Goal: Task Accomplishment & Management: Manage account settings

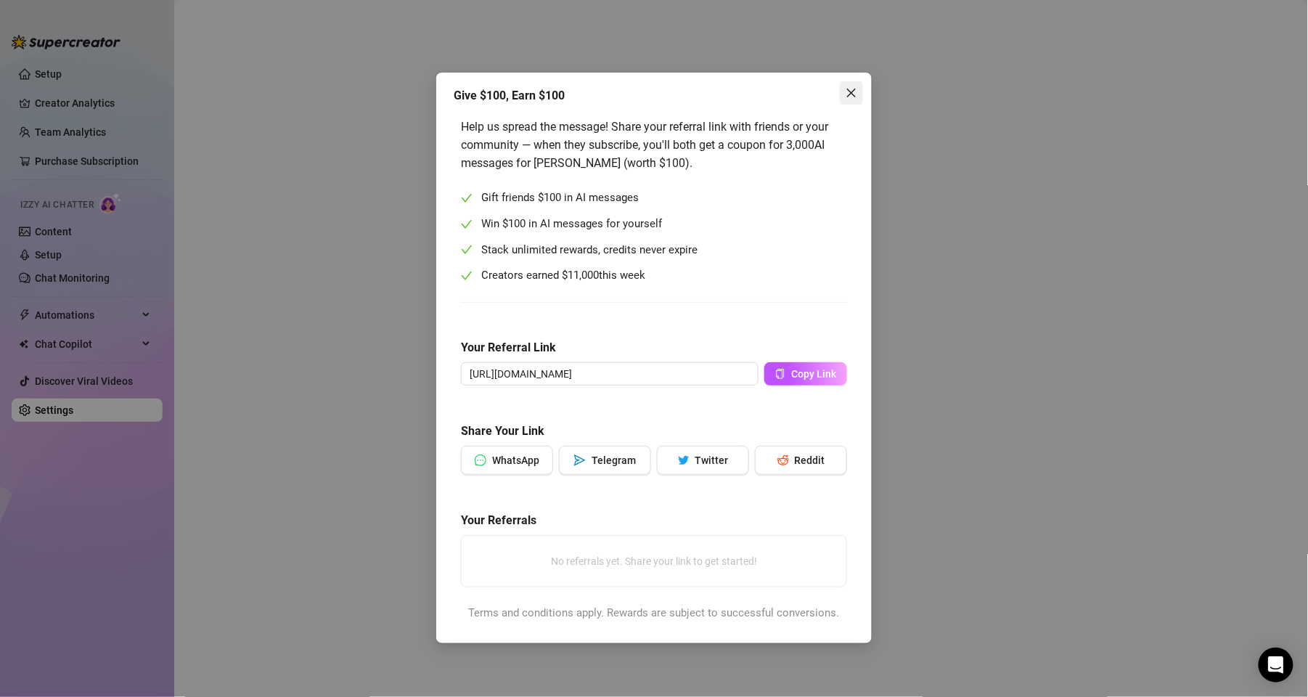
click at [853, 82] on button "Close" at bounding box center [851, 92] width 23 height 23
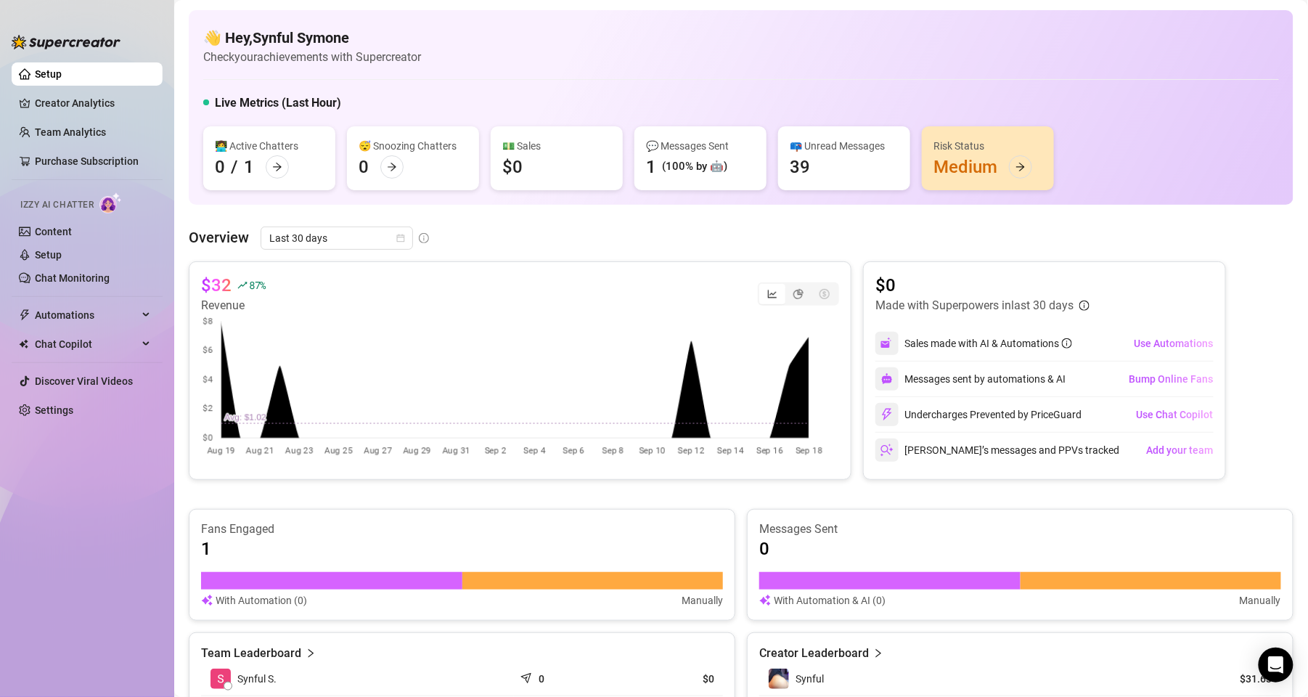
click at [851, 173] on div "📪 Unread Messages 39" at bounding box center [844, 158] width 132 height 64
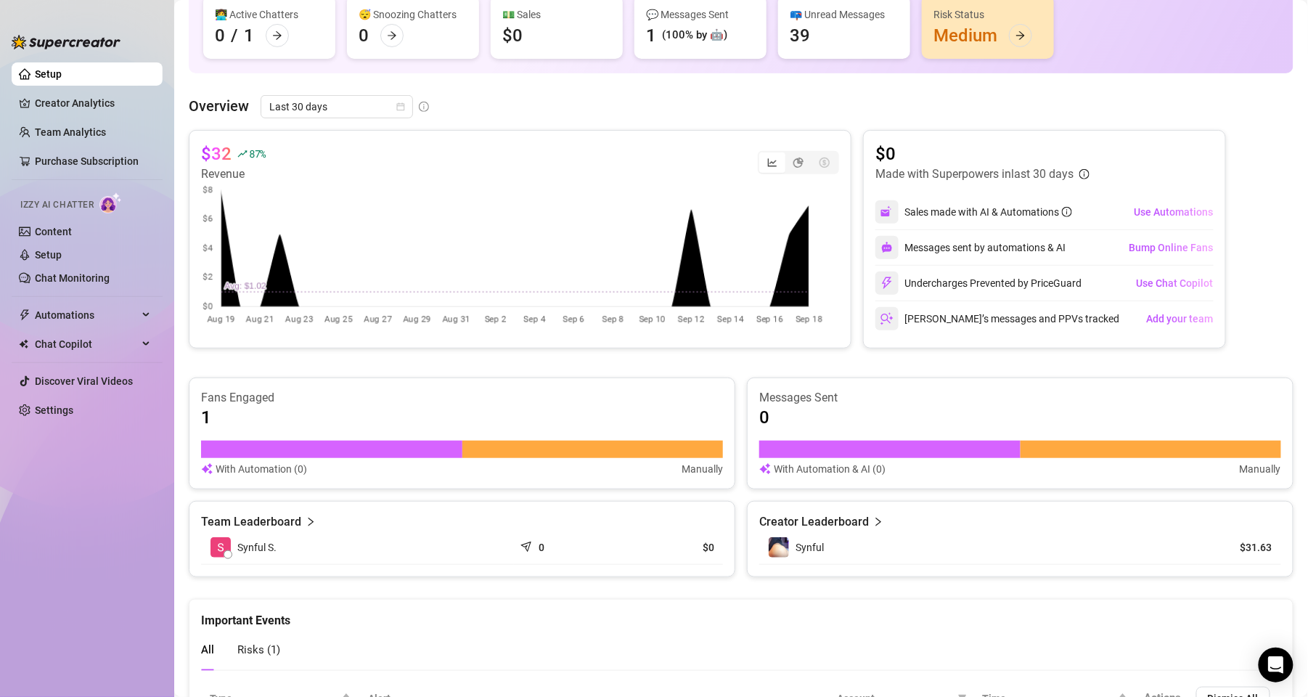
scroll to position [132, 0]
click at [1163, 208] on span "Use Automations" at bounding box center [1173, 211] width 79 height 12
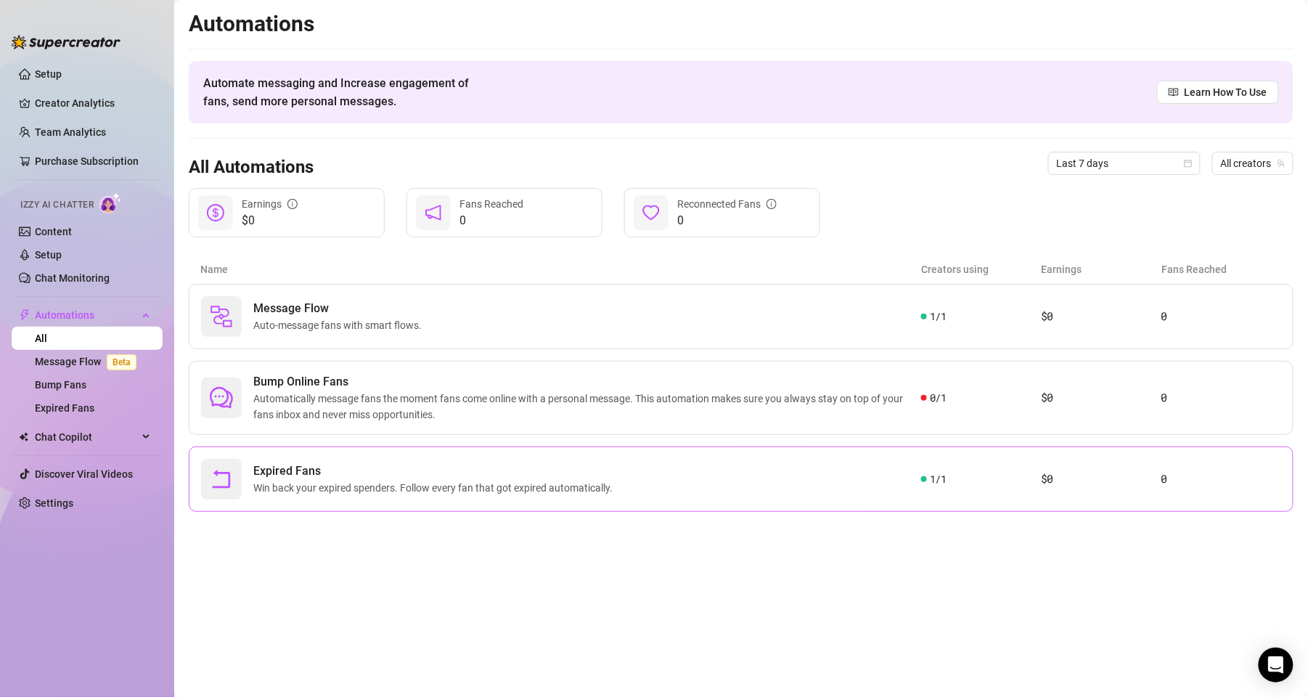
click at [1107, 484] on article "$0" at bounding box center [1101, 479] width 120 height 17
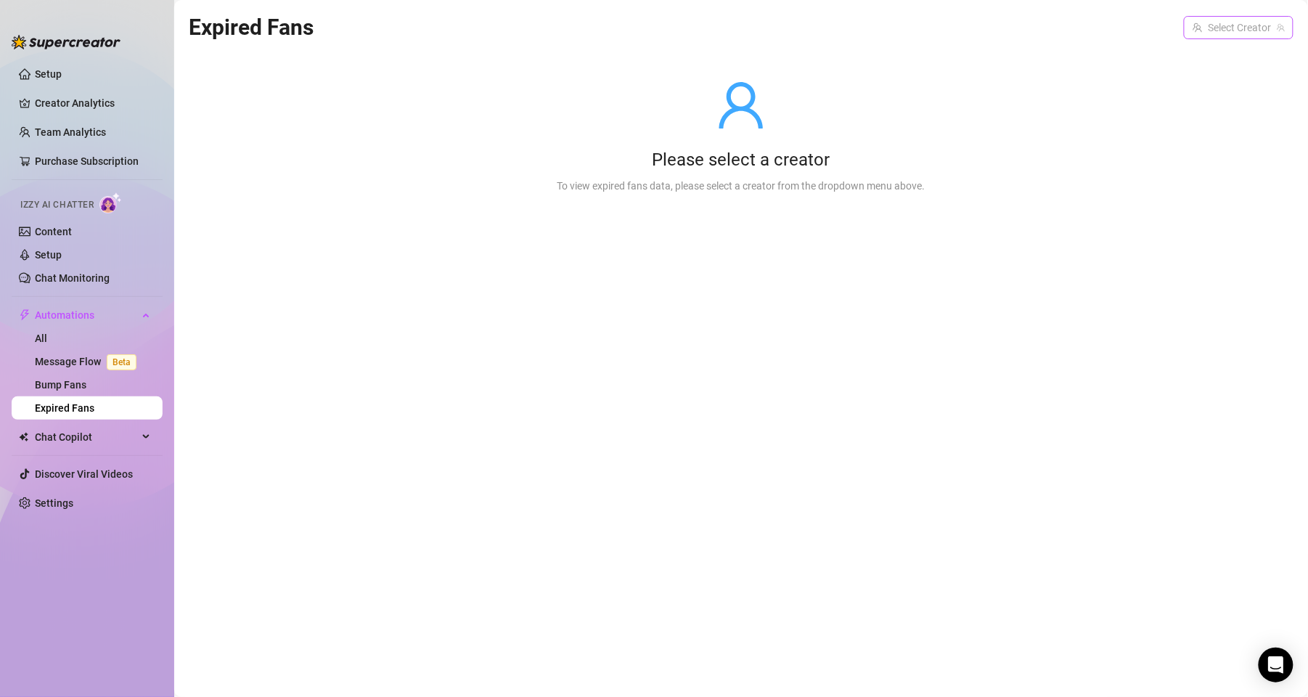
click at [1244, 28] on input "search" at bounding box center [1232, 28] width 79 height 22
click at [1214, 50] on span "( synfulsymone9 )" at bounding box center [1244, 57] width 76 height 16
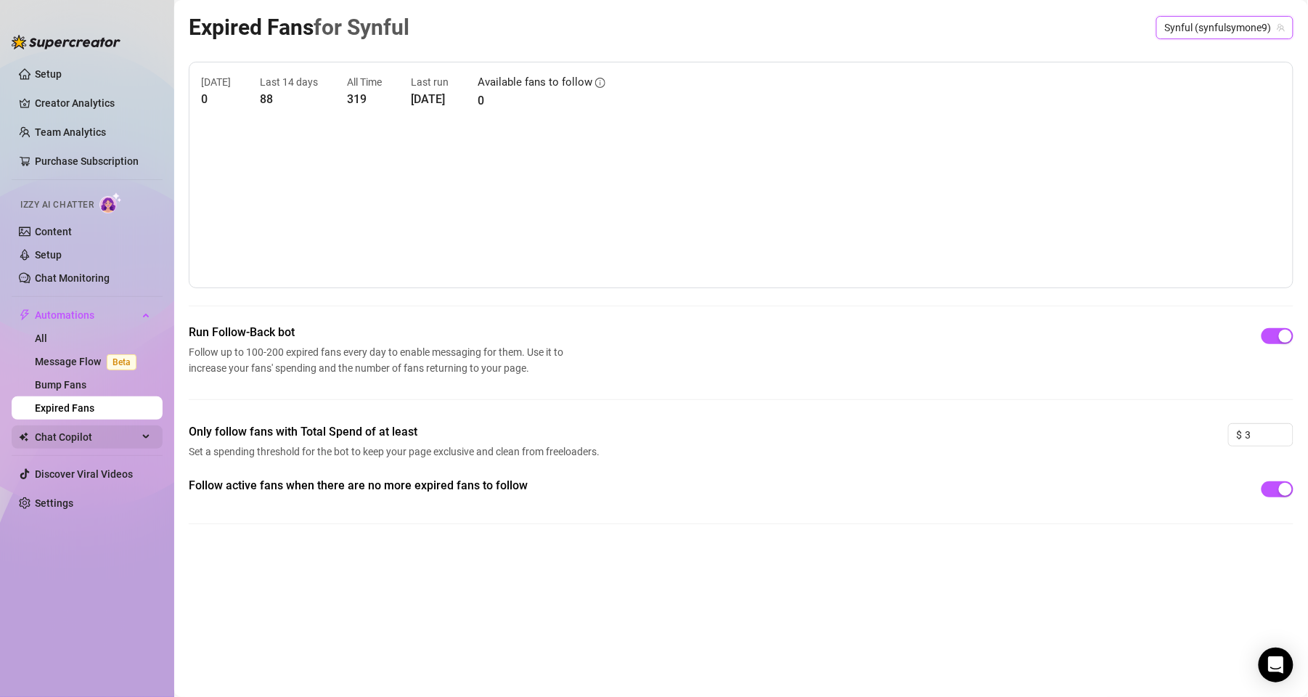
click at [123, 437] on span "Chat Copilot" at bounding box center [86, 437] width 103 height 23
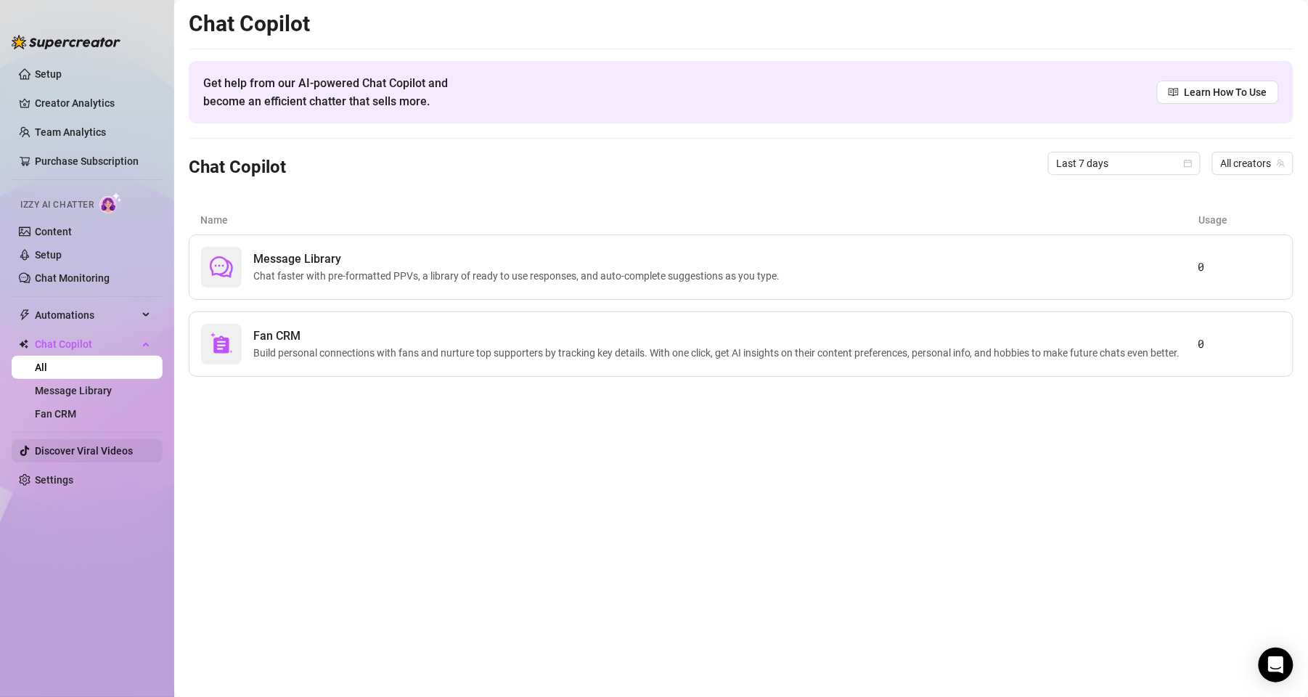
click at [123, 448] on link "Discover Viral Videos" at bounding box center [84, 451] width 98 height 12
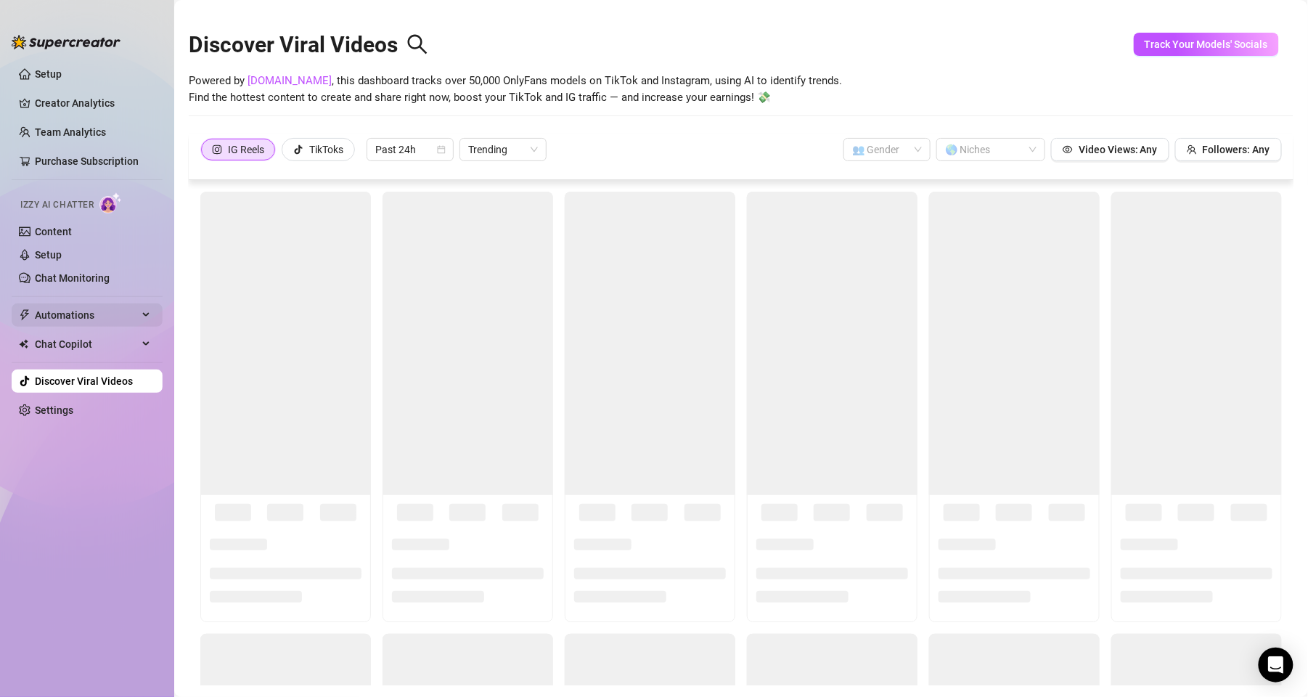
click at [129, 315] on span "Automations" at bounding box center [86, 315] width 103 height 23
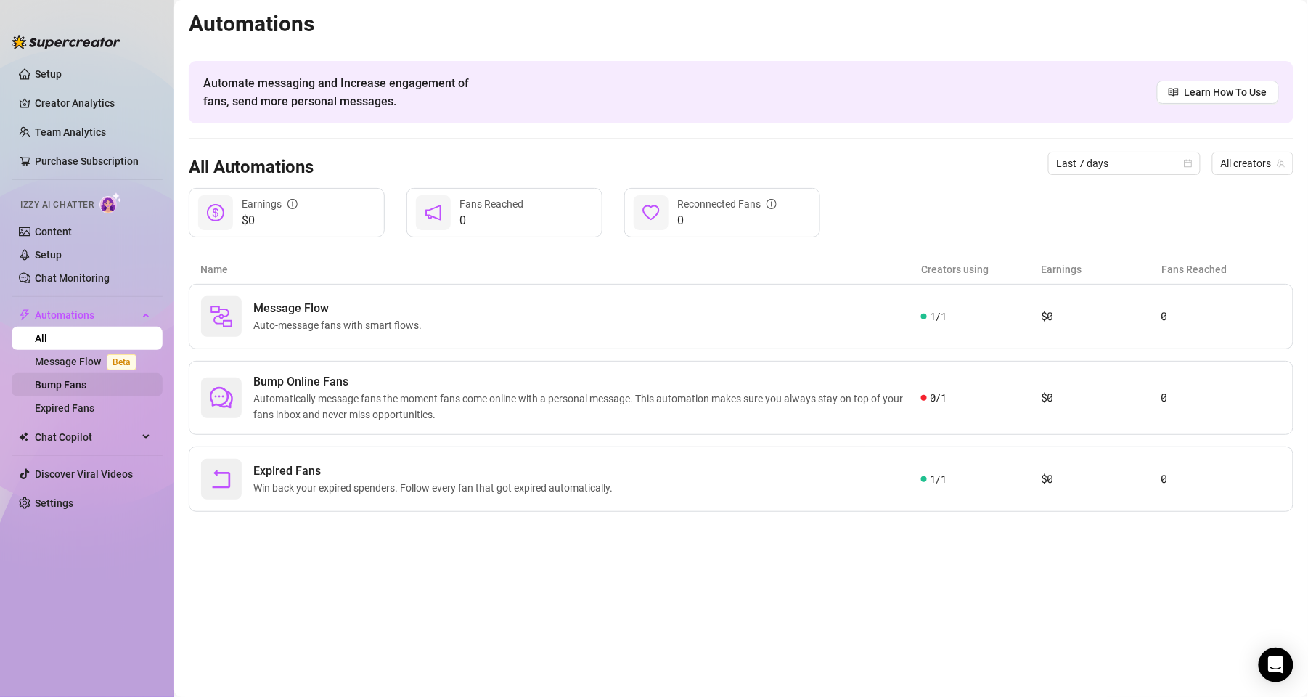
click at [71, 384] on link "Bump Fans" at bounding box center [61, 385] width 52 height 12
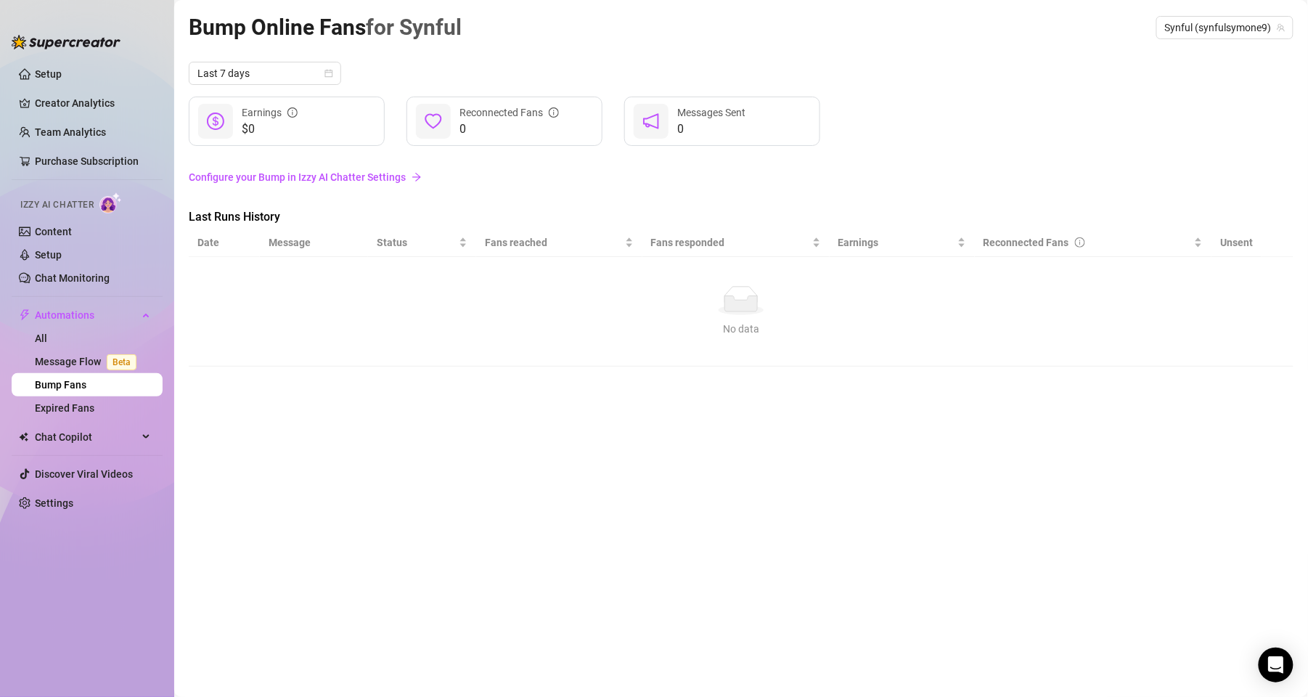
click at [380, 172] on link "Configure your Bump in Izzy AI Chatter Settings" at bounding box center [741, 177] width 1105 height 16
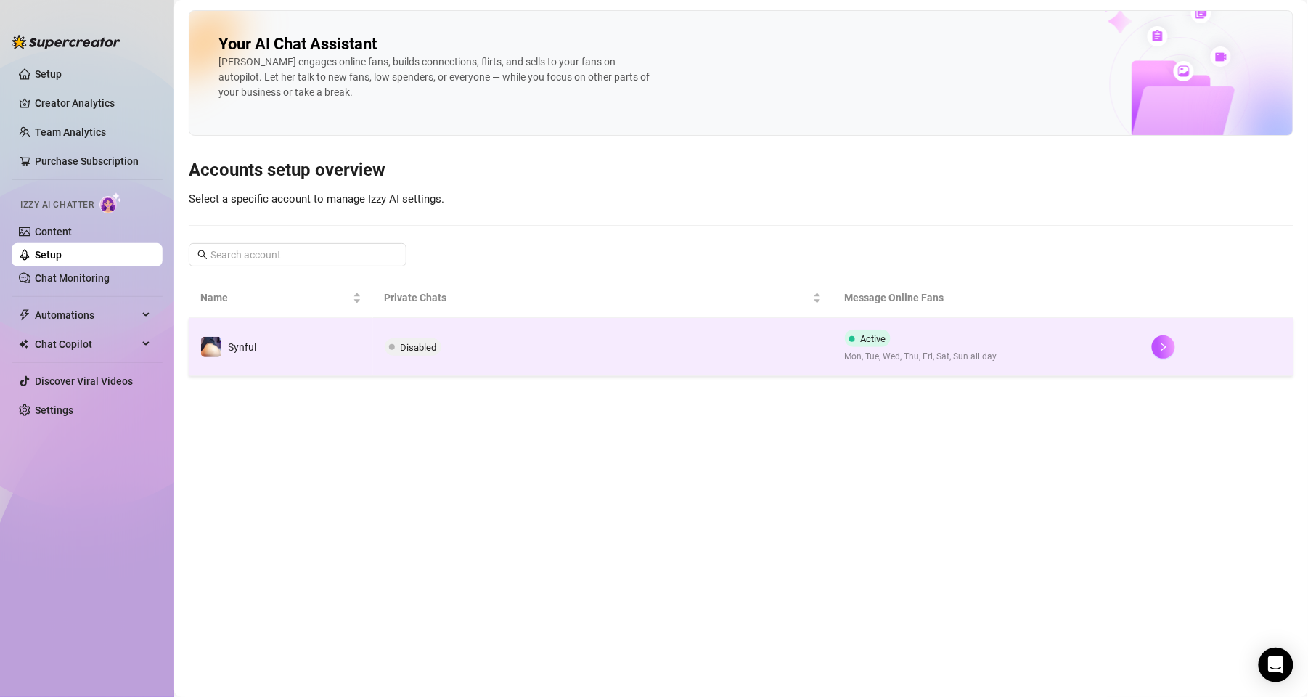
click at [314, 341] on td "Synful" at bounding box center [281, 347] width 184 height 58
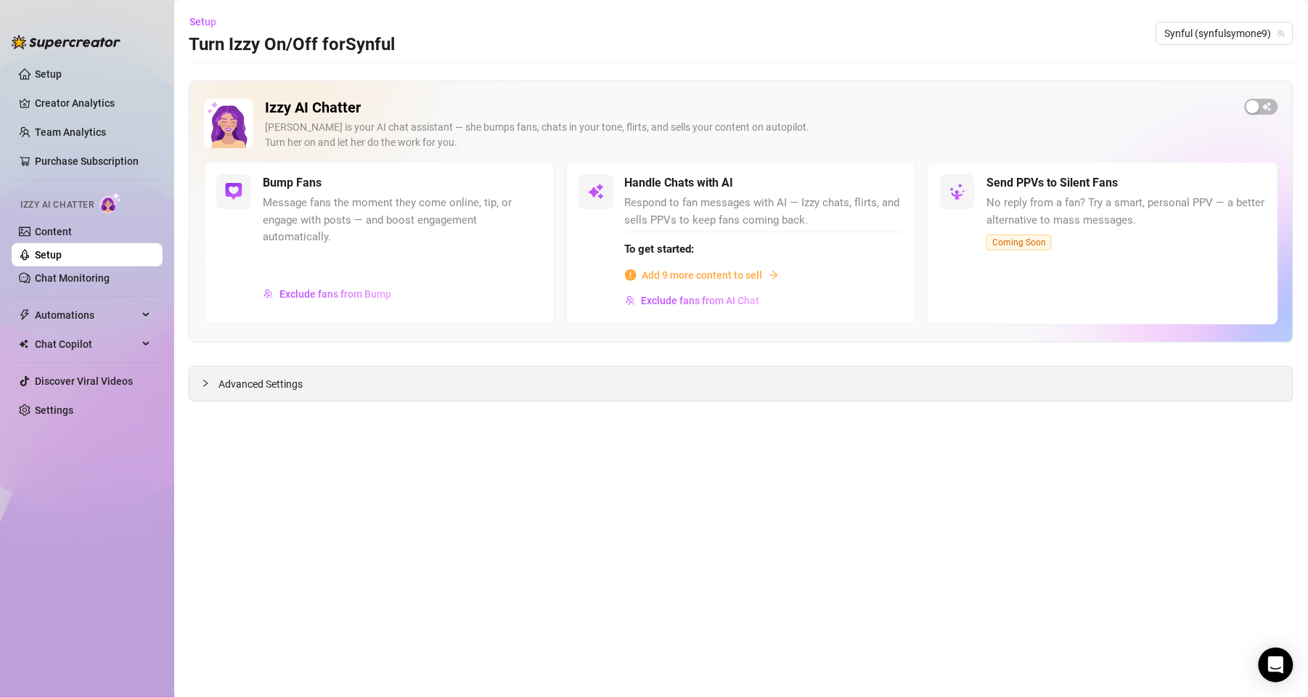
click at [383, 370] on div "Advanced Settings" at bounding box center [742, 384] width 1104 height 34
click at [399, 389] on div "Advanced Settings" at bounding box center [742, 384] width 1104 height 34
click at [296, 383] on span "Advanced Settings" at bounding box center [261, 384] width 84 height 16
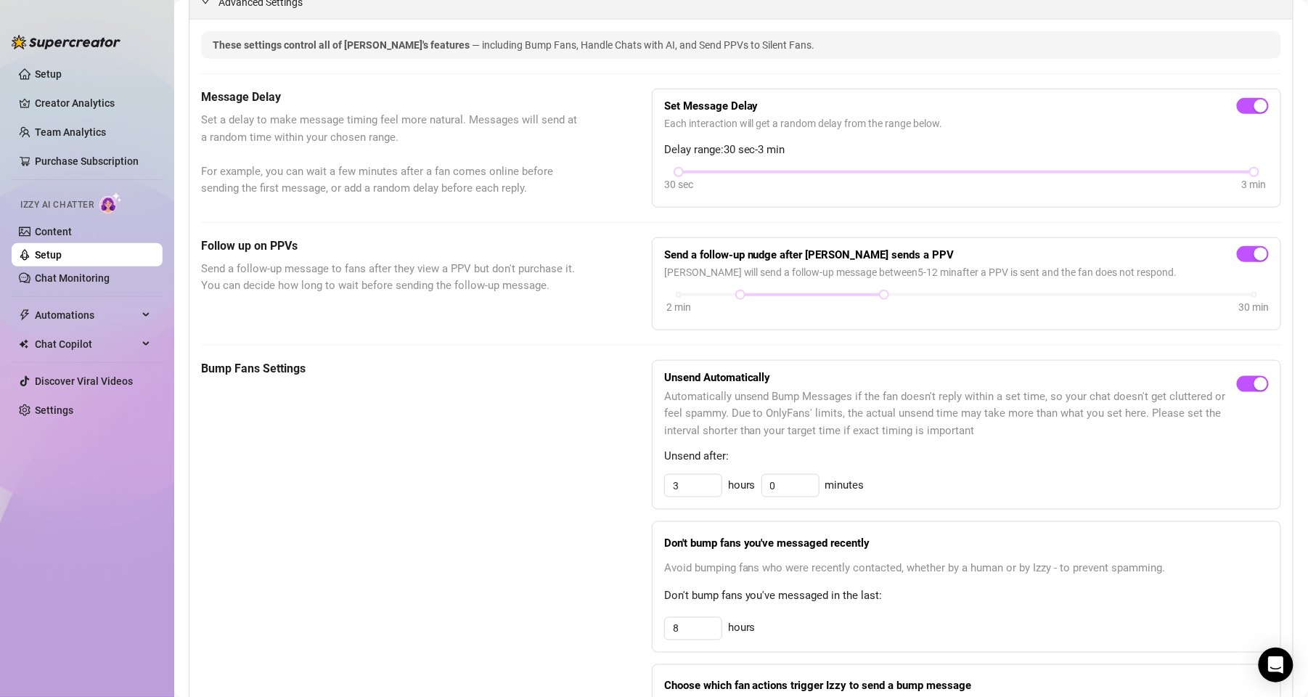
scroll to position [368, 0]
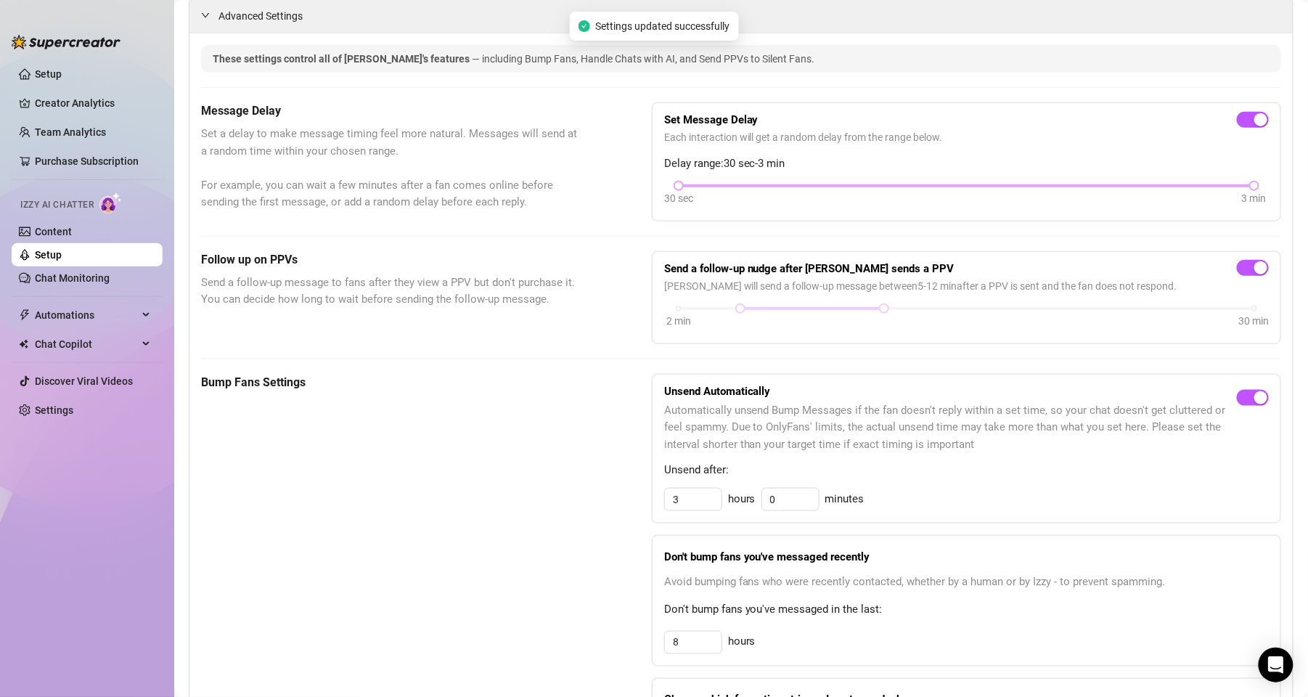
click at [1242, 197] on div "3 min" at bounding box center [1254, 198] width 25 height 16
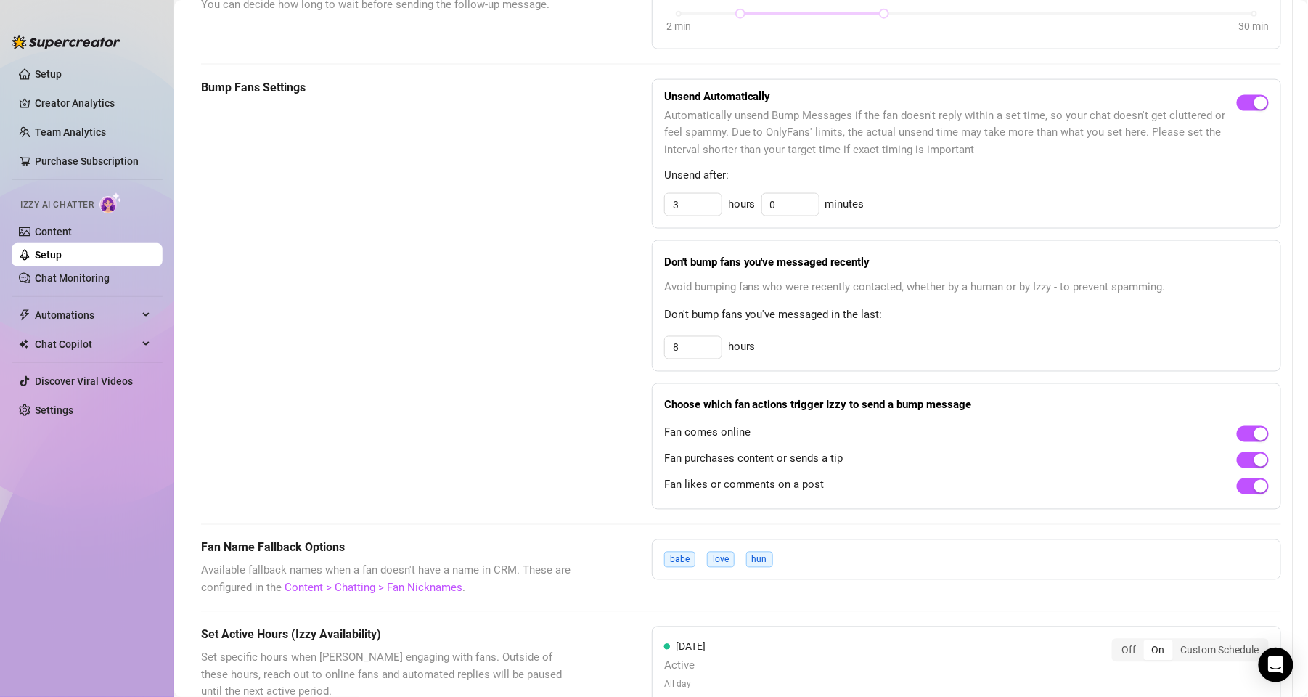
scroll to position [662, 0]
click at [696, 348] on input "8" at bounding box center [693, 349] width 57 height 22
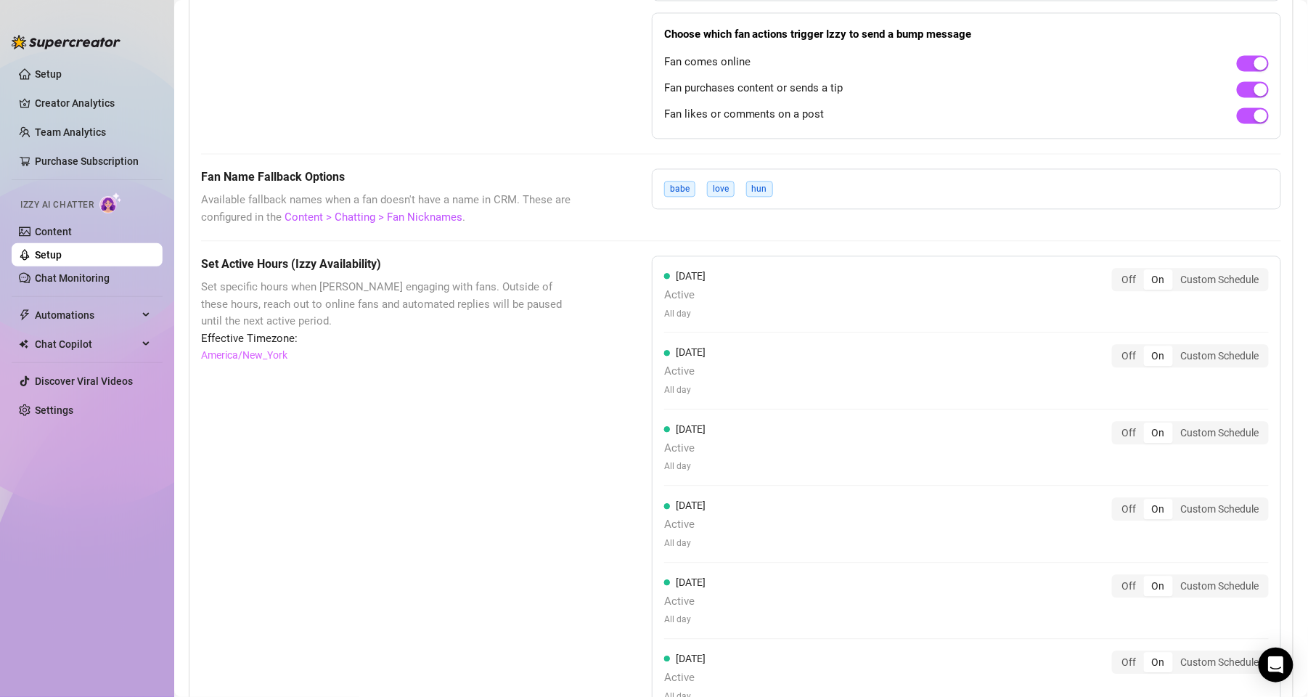
scroll to position [1023, 0]
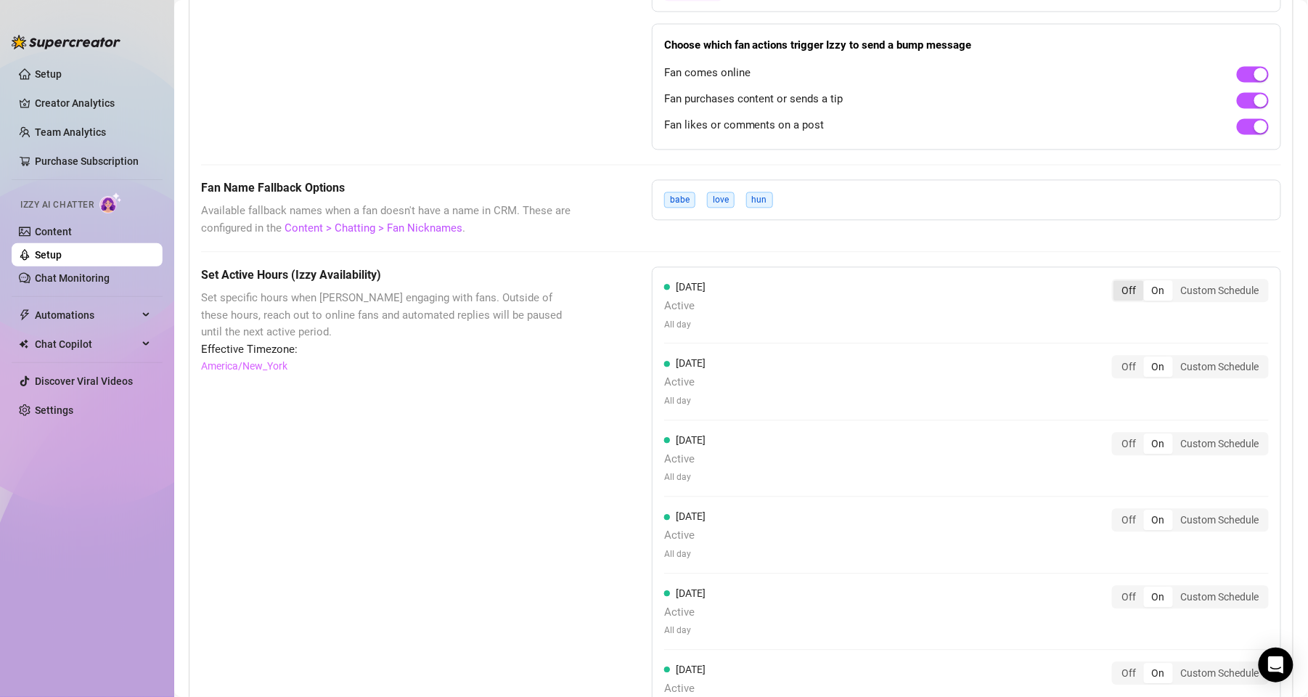
type input "4"
click at [1114, 290] on div "Off" at bounding box center [1129, 290] width 30 height 20
click at [1118, 282] on input "Off" at bounding box center [1118, 282] width 0 height 0
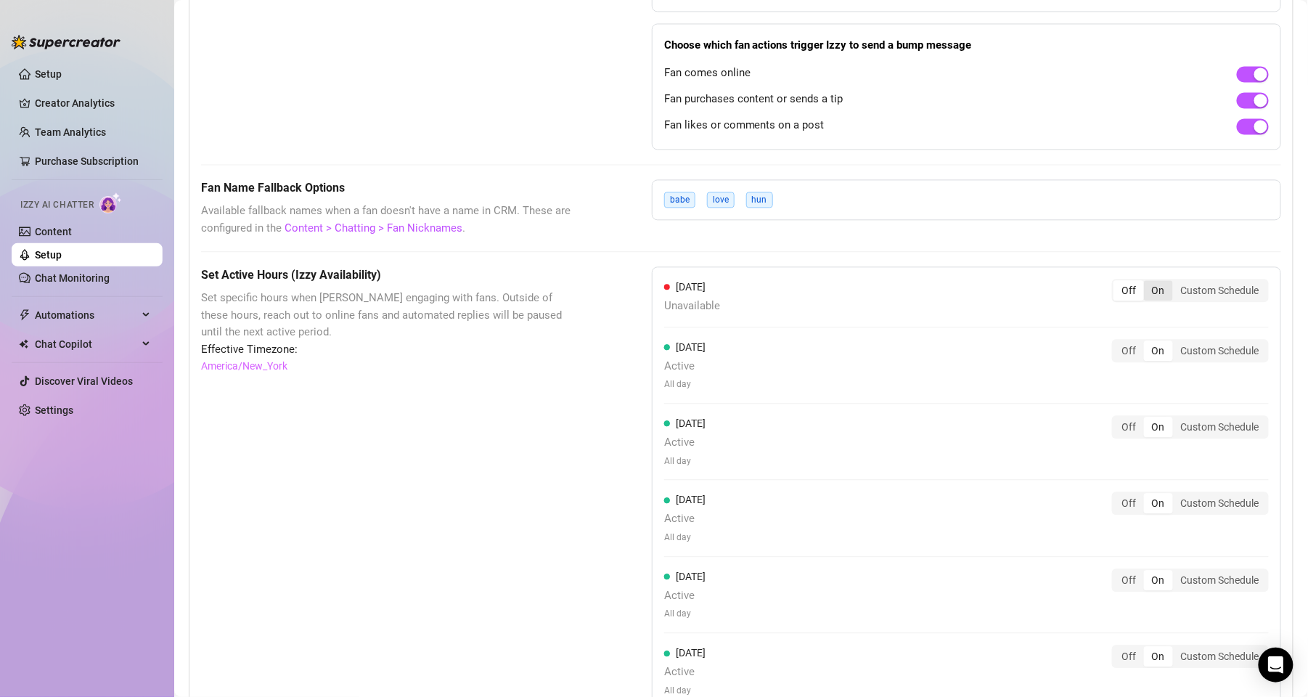
click at [1144, 287] on div "On" at bounding box center [1158, 290] width 29 height 20
click at [1148, 282] on input "On" at bounding box center [1148, 282] width 0 height 0
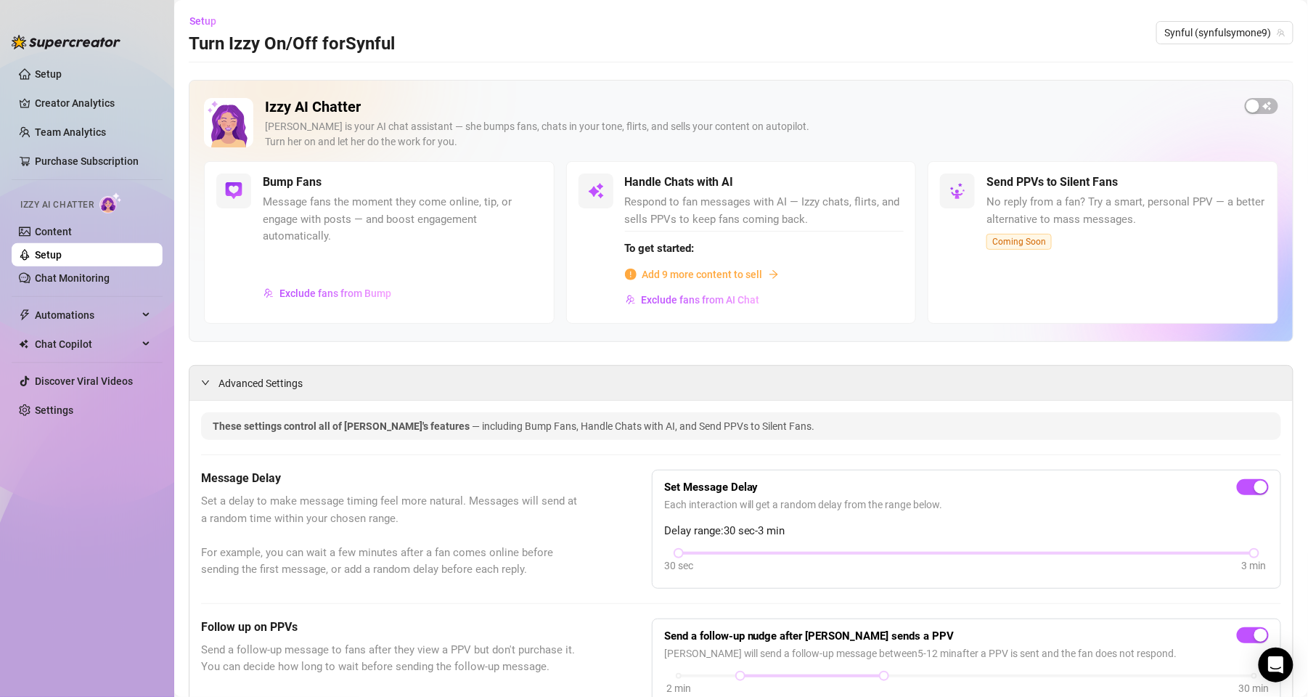
scroll to position [0, 0]
click at [1247, 106] on div "button" at bounding box center [1253, 106] width 13 height 13
click at [697, 272] on span "Add 9 more content to sell" at bounding box center [703, 275] width 121 height 16
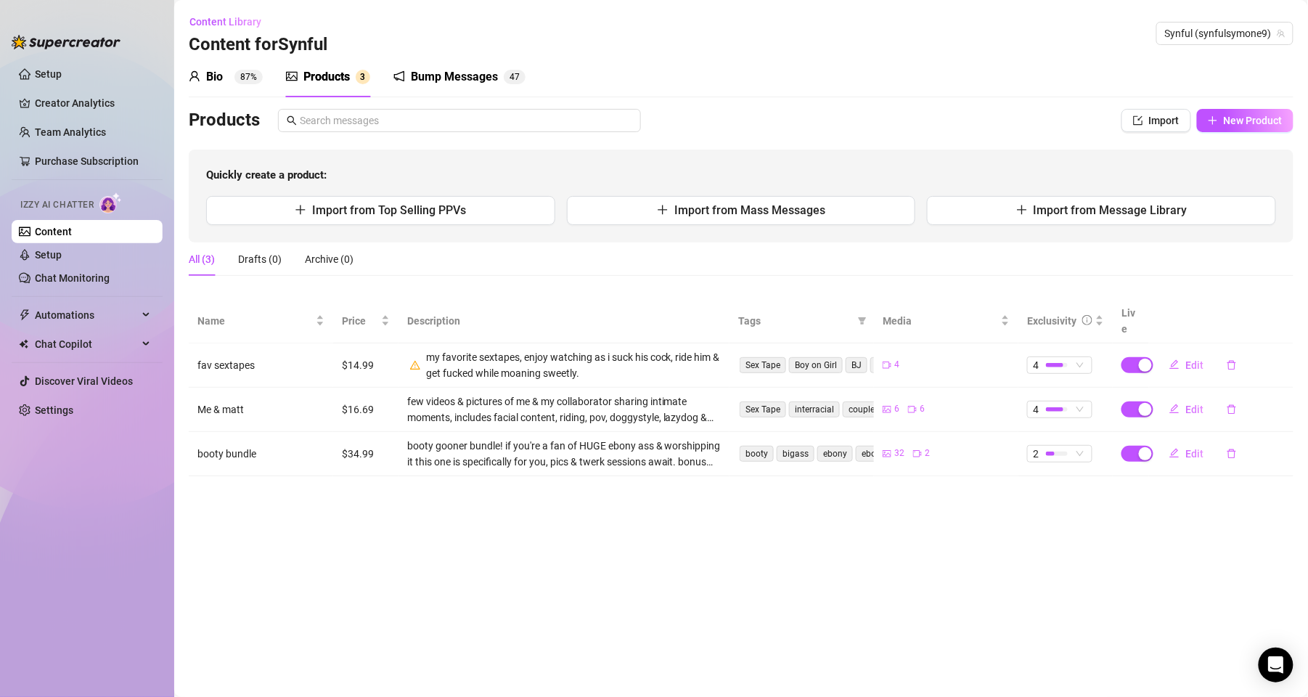
click at [423, 349] on div "my favorite sextapes, enjoy watching as i suck his cock, ride him & get fucked …" at bounding box center [564, 365] width 314 height 32
click at [417, 360] on icon "warning" at bounding box center [415, 365] width 10 height 10
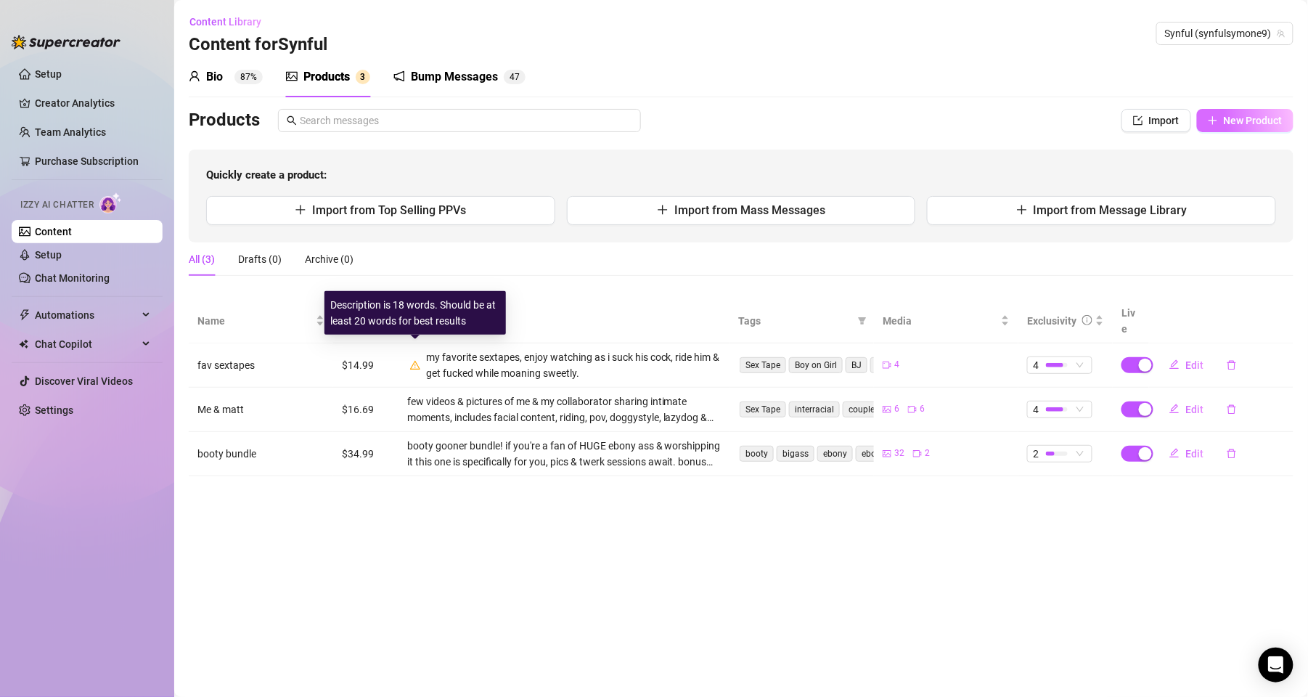
click at [1234, 116] on span "New Product" at bounding box center [1253, 121] width 59 height 12
type textarea "Type your message here..."
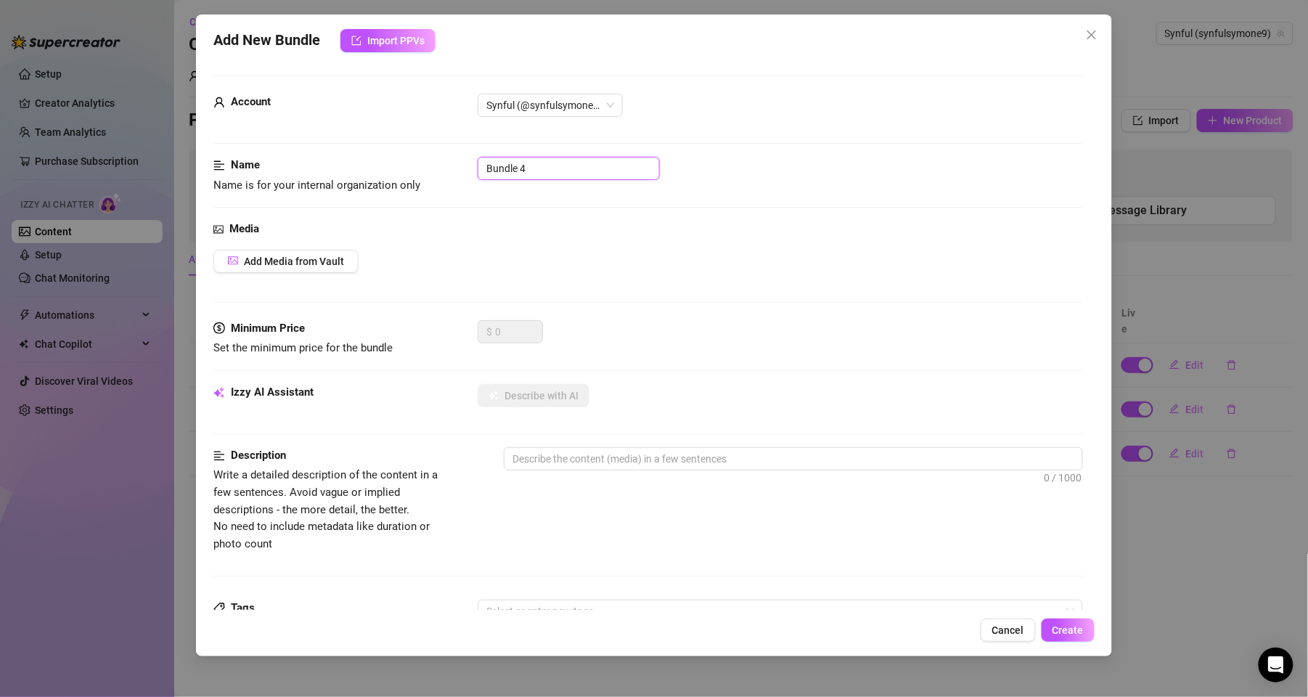
click at [597, 168] on input "Bundle 4" at bounding box center [569, 168] width 182 height 23
